Goal: Navigation & Orientation: Find specific page/section

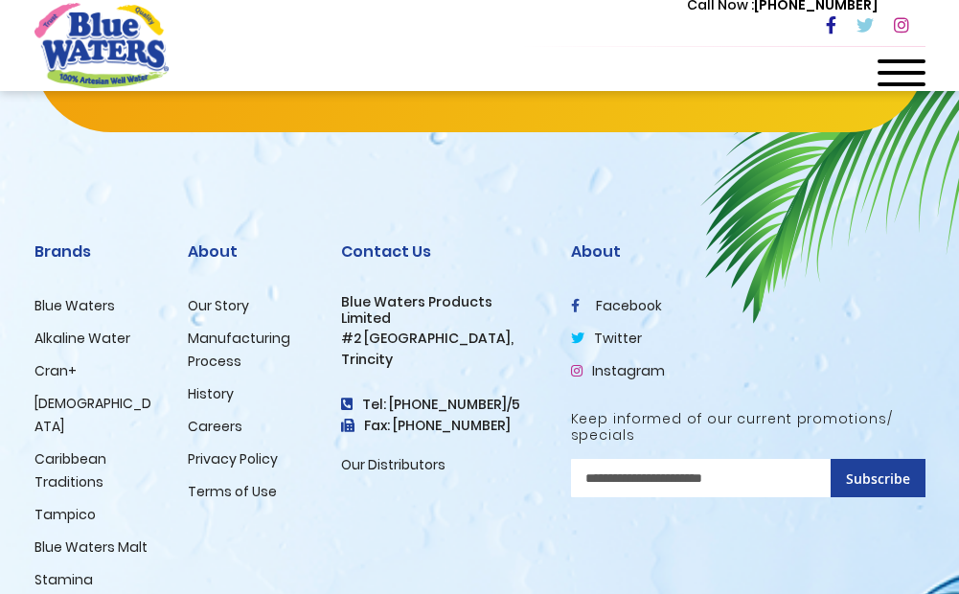
scroll to position [5265, 0]
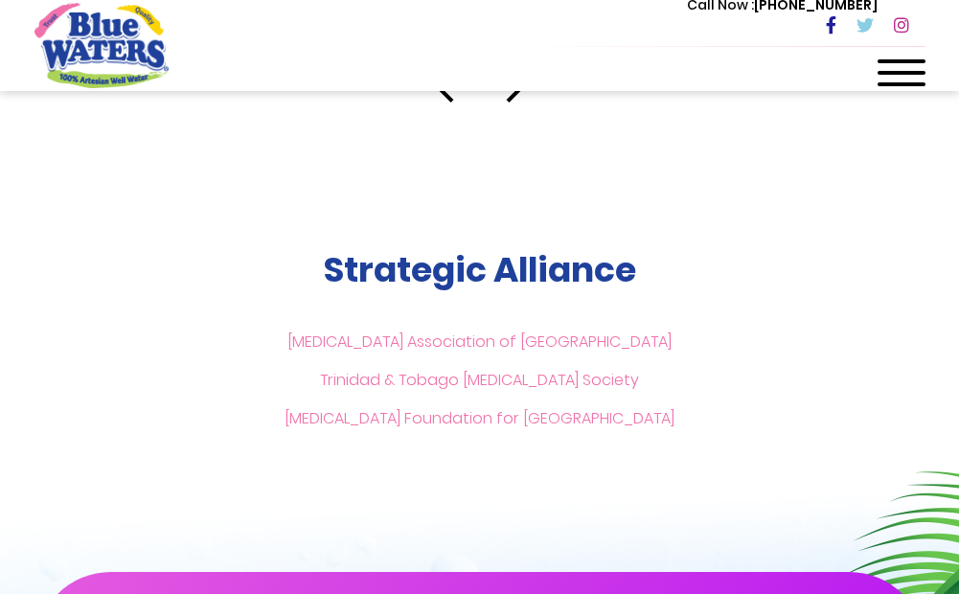
scroll to position [3832, 0]
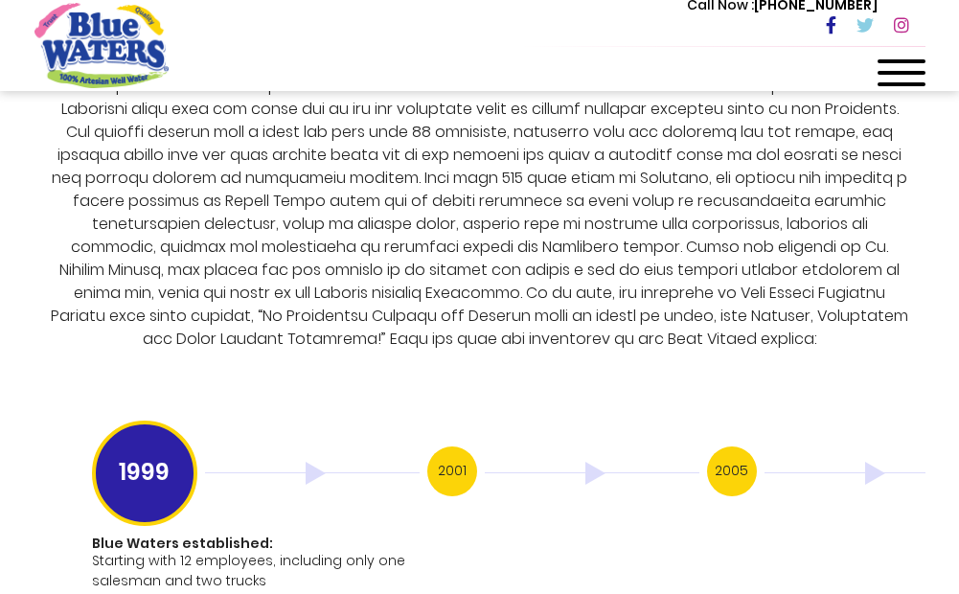
click at [731, 446] on h3 "2005" at bounding box center [732, 471] width 50 height 50
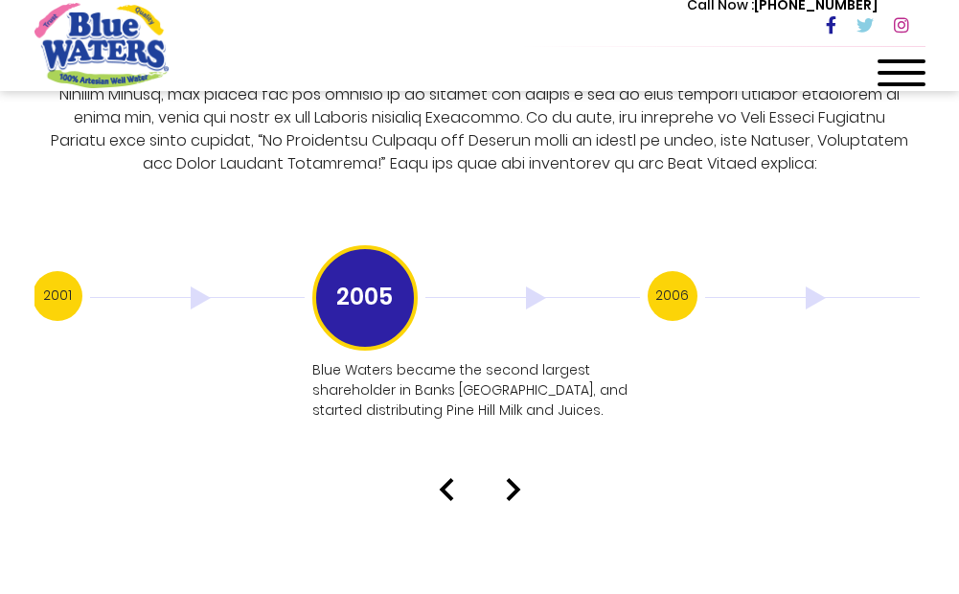
scroll to position [4024, 0]
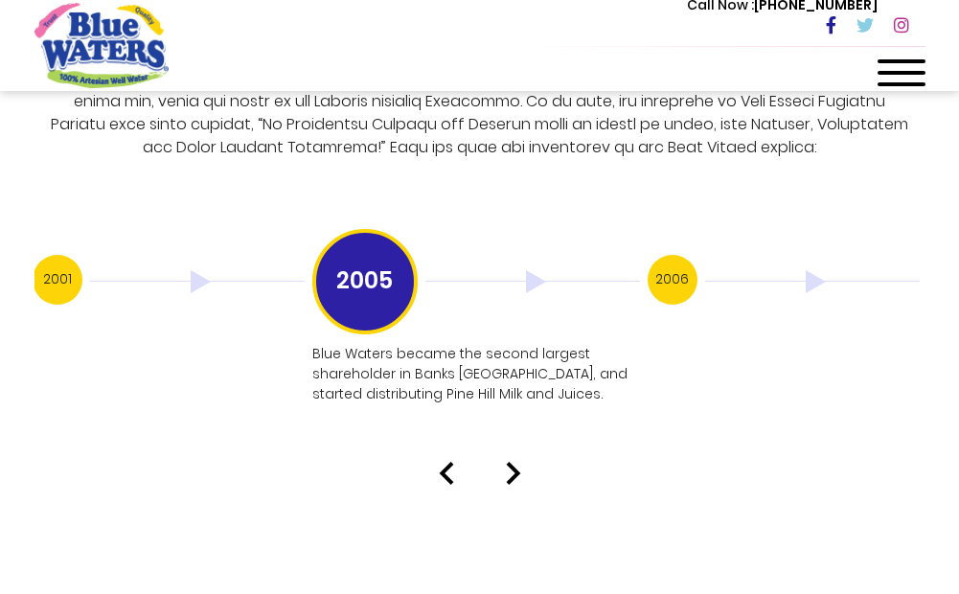
click at [810, 270] on img at bounding box center [812, 281] width 215 height 23
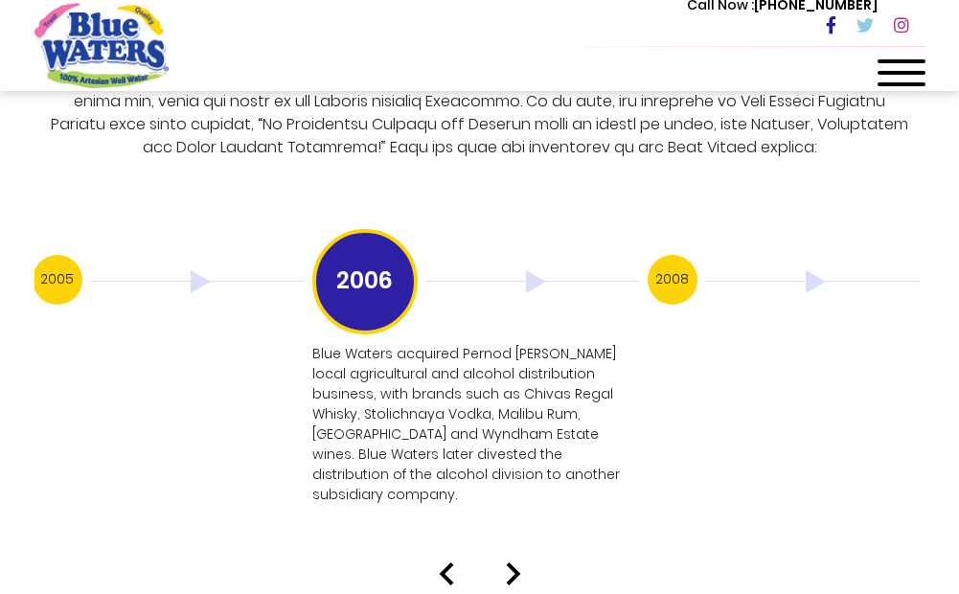
click at [805, 270] on img at bounding box center [812, 281] width 215 height 23
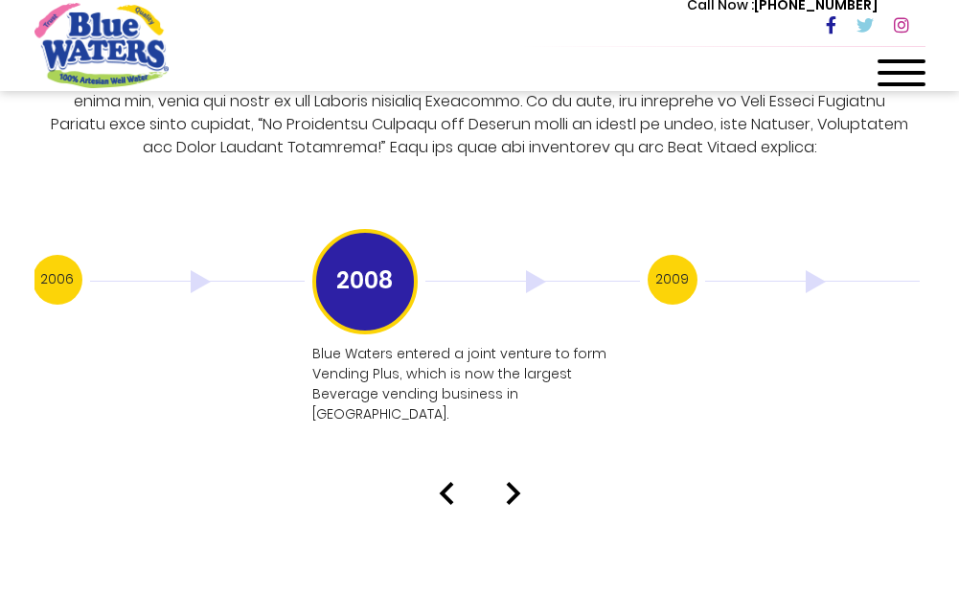
click at [810, 270] on img at bounding box center [812, 281] width 215 height 23
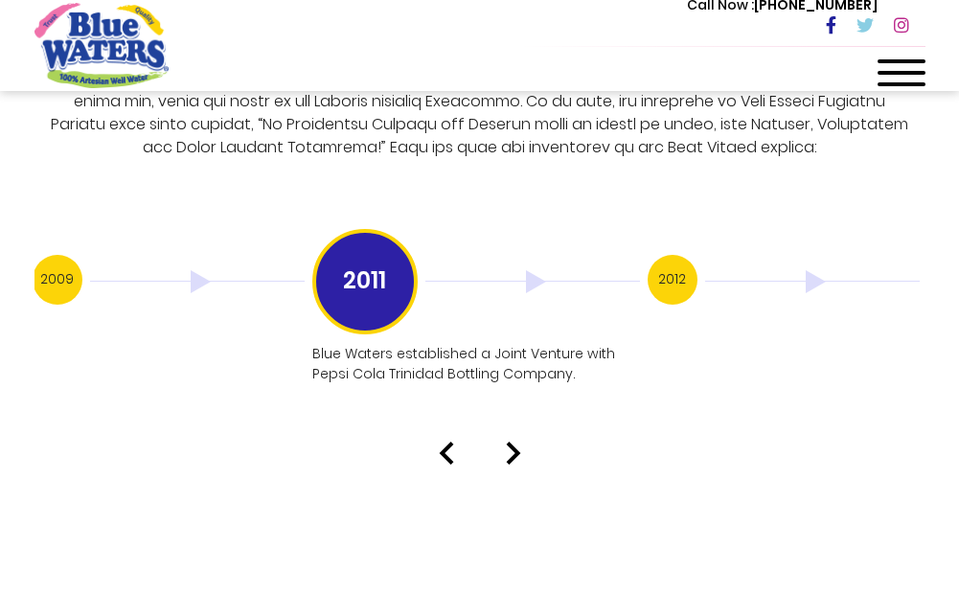
click at [810, 270] on img at bounding box center [812, 281] width 215 height 23
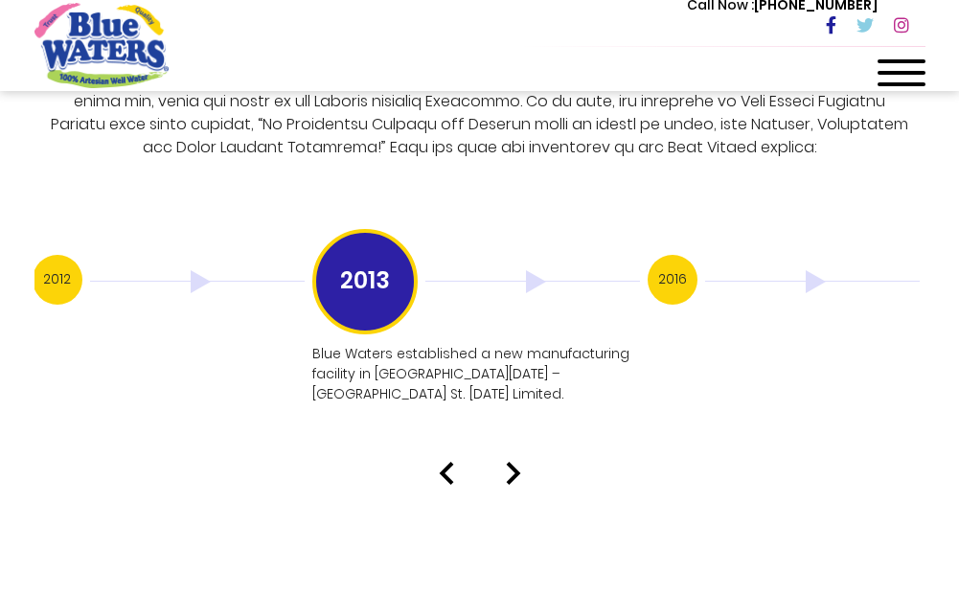
click at [810, 270] on img at bounding box center [812, 281] width 215 height 23
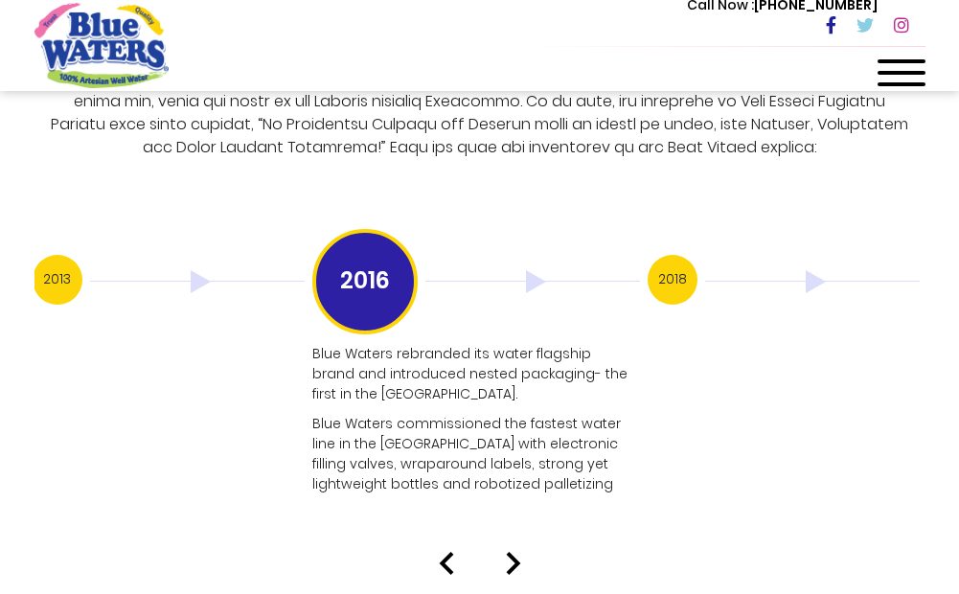
click at [810, 270] on img at bounding box center [812, 281] width 215 height 23
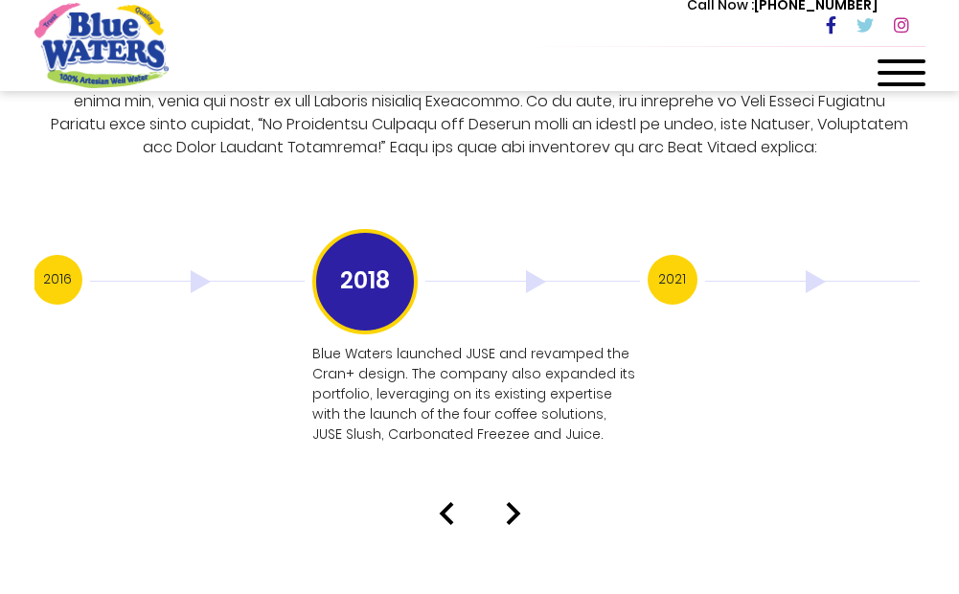
click at [810, 270] on img at bounding box center [812, 281] width 215 height 23
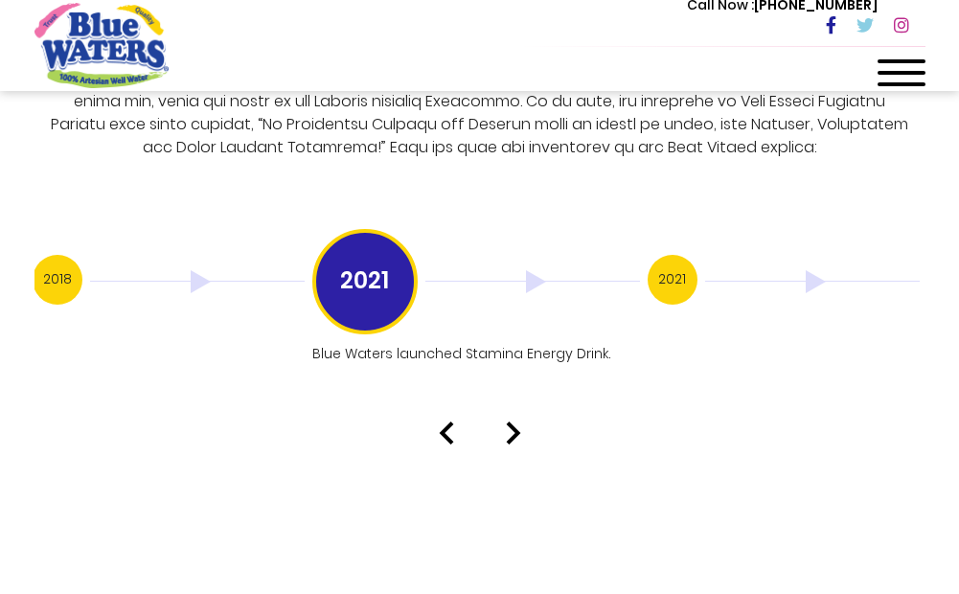
click at [810, 270] on img at bounding box center [812, 281] width 215 height 23
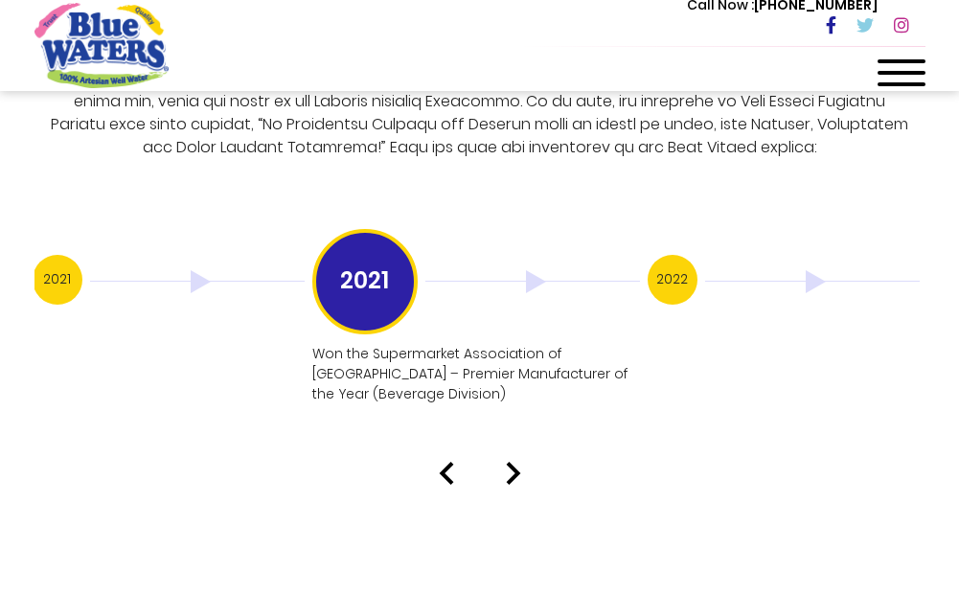
click at [810, 270] on img at bounding box center [812, 281] width 215 height 23
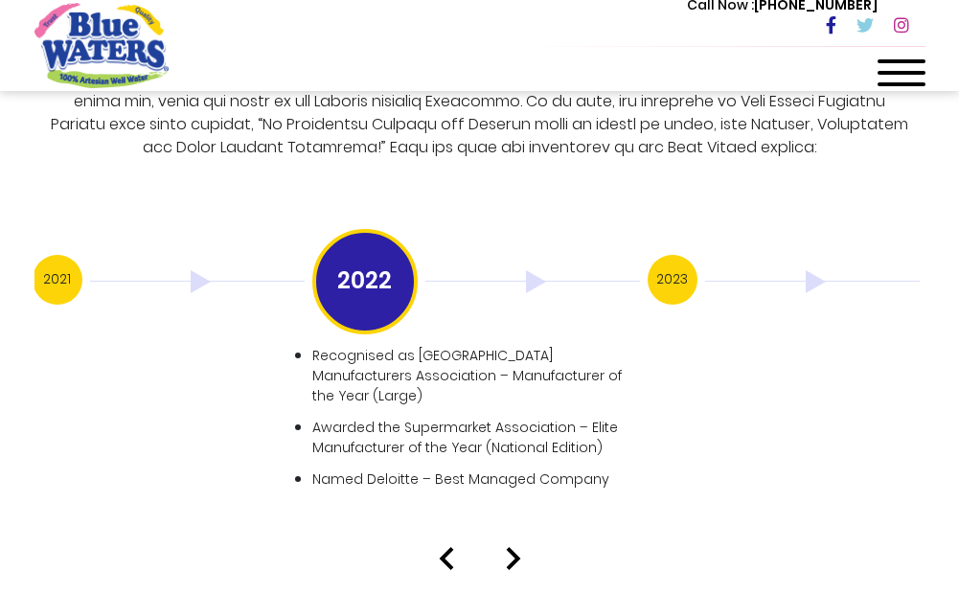
click at [810, 270] on img at bounding box center [812, 281] width 215 height 23
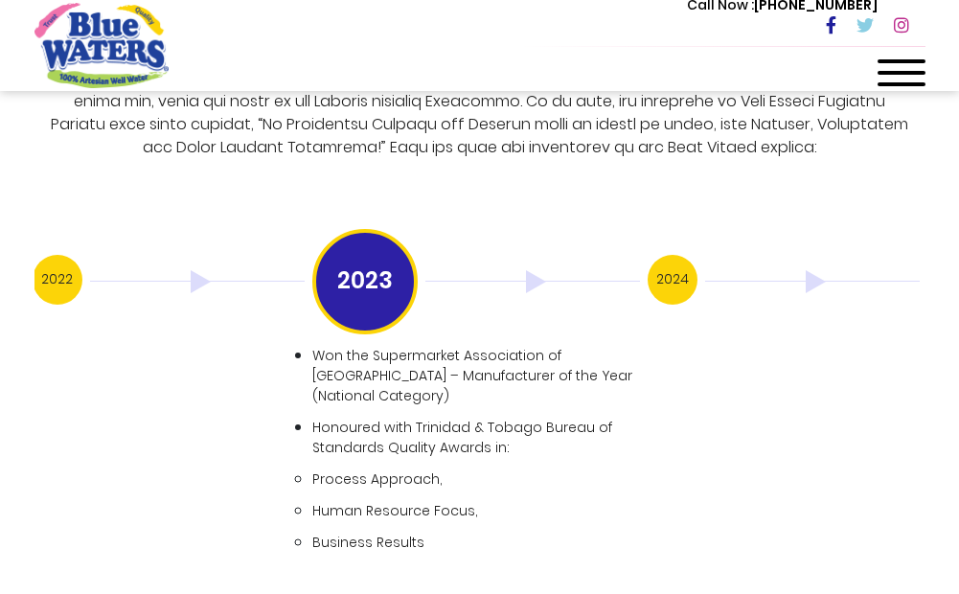
click at [808, 270] on img at bounding box center [812, 281] width 215 height 23
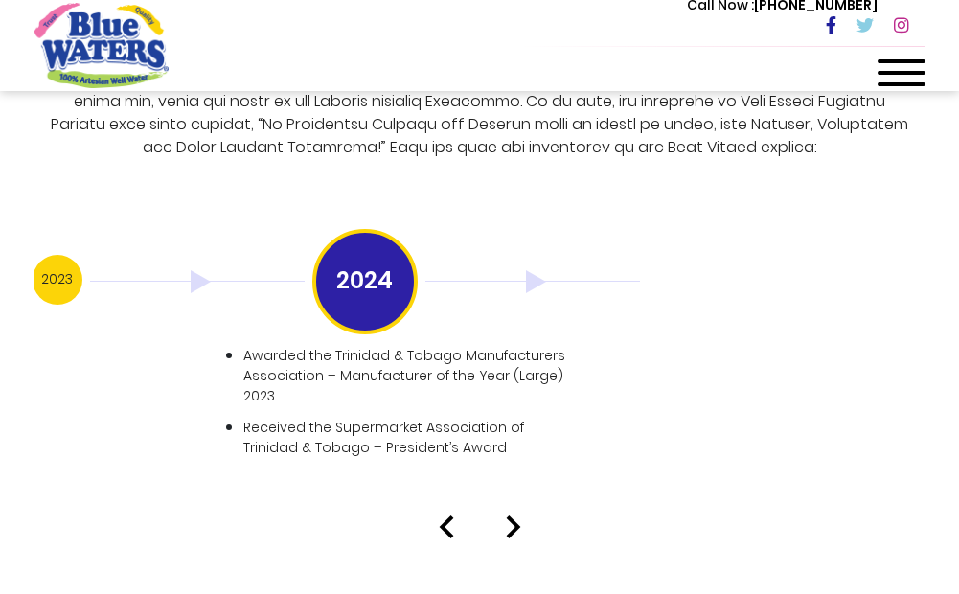
click at [531, 270] on img at bounding box center [532, 281] width 215 height 23
click at [517, 515] on img at bounding box center [513, 526] width 15 height 23
